Goal: Task Accomplishment & Management: Manage account settings

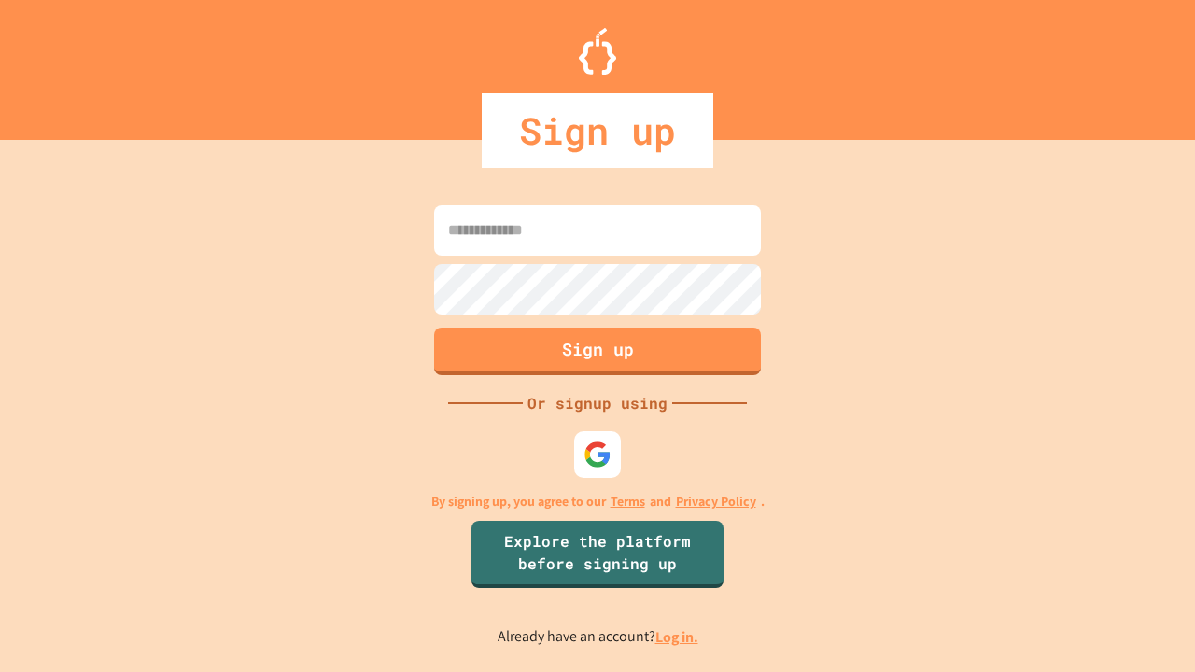
click at [678, 637] on link "Log in." at bounding box center [677, 637] width 43 height 20
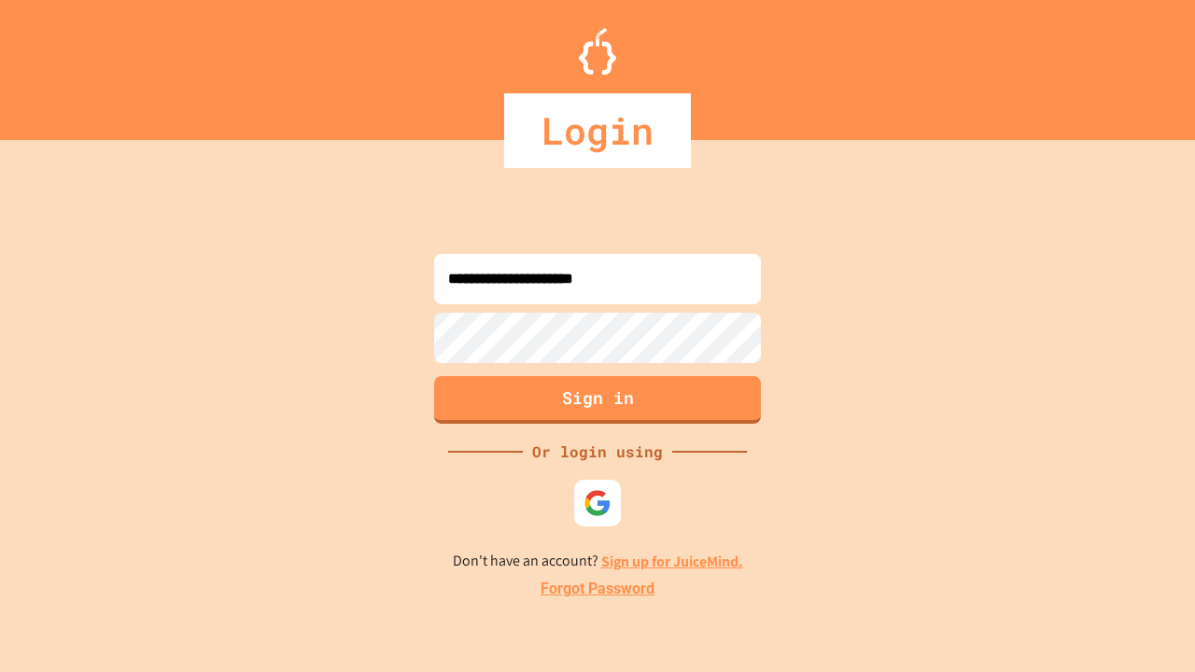
type input "**********"
